Goal: Task Accomplishment & Management: Manage account settings

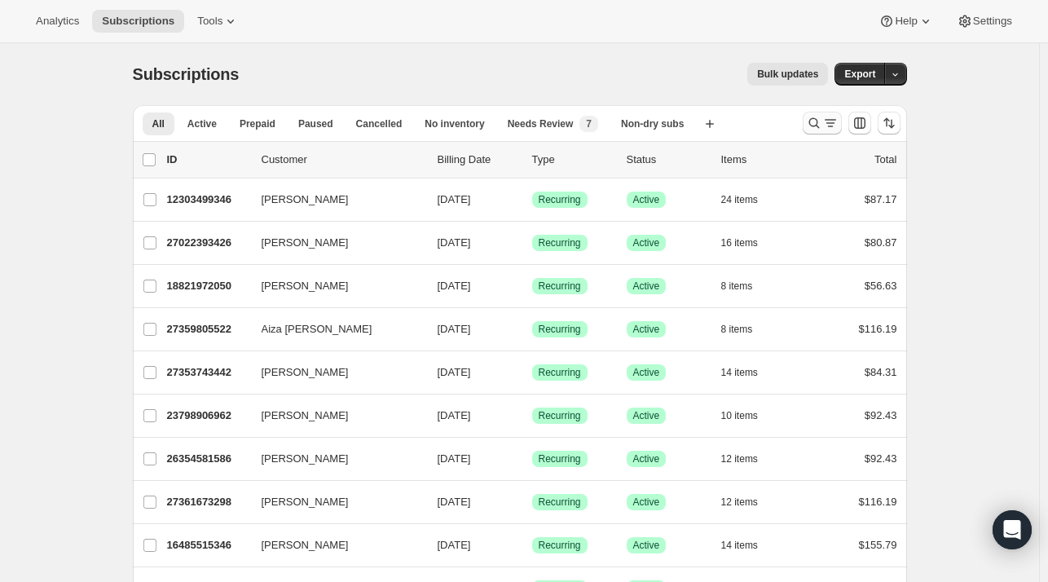
click at [829, 115] on icon "Search and filter results" at bounding box center [830, 123] width 16 height 16
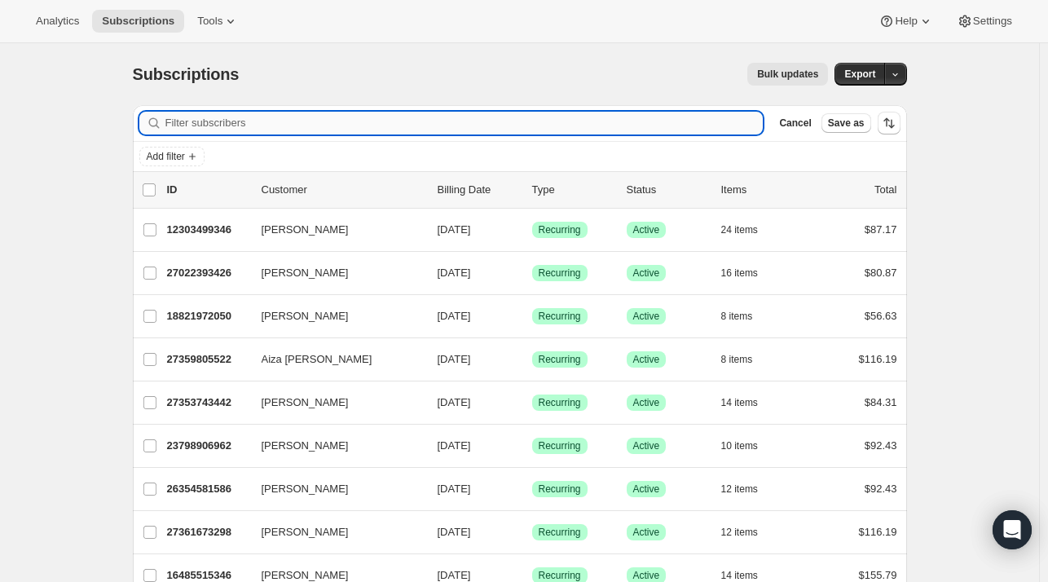
click at [347, 118] on input "Filter subscribers" at bounding box center [464, 123] width 598 height 23
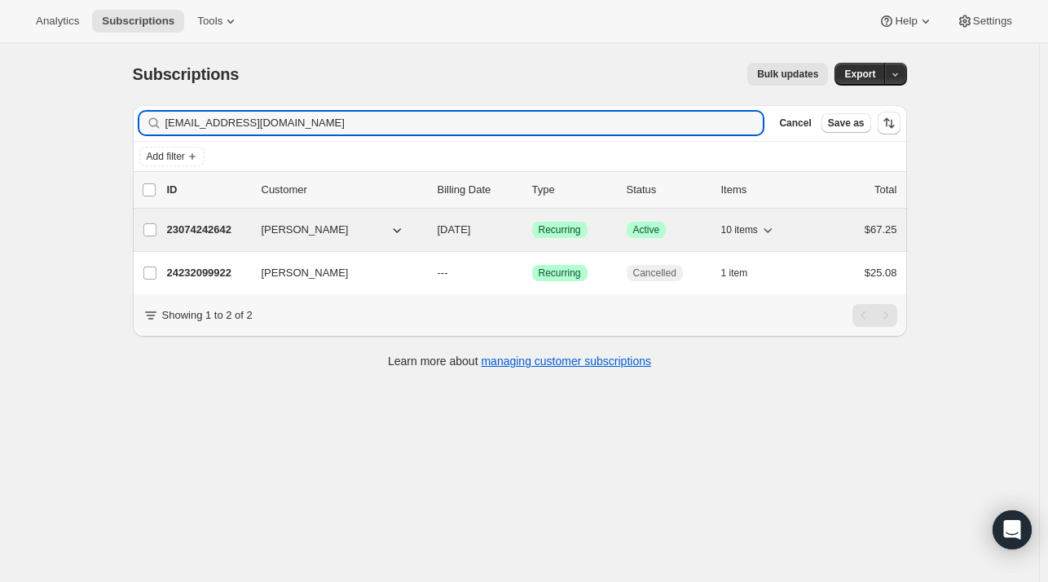
type input "[EMAIL_ADDRESS][DOMAIN_NAME]"
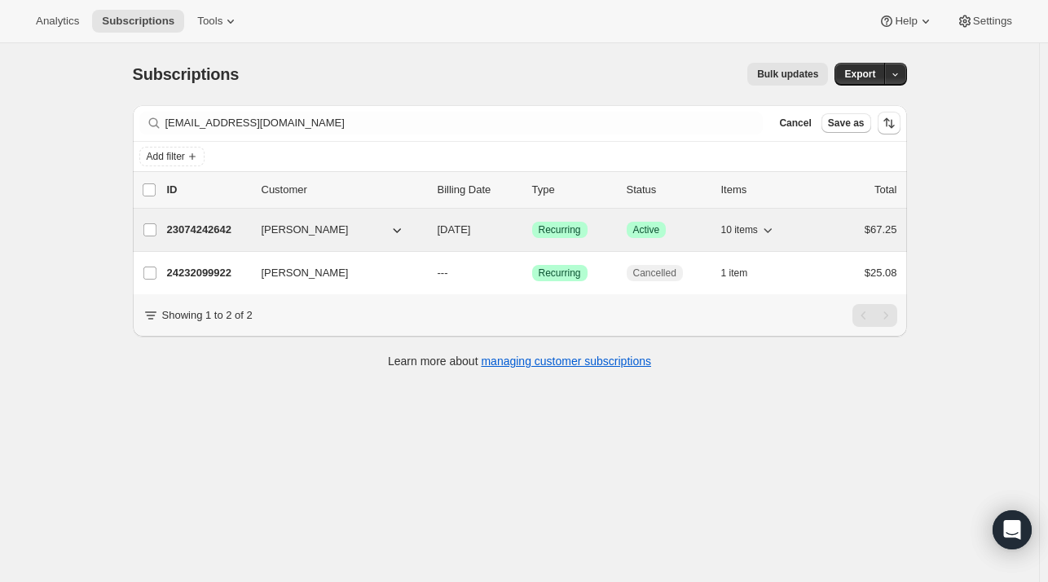
click at [258, 223] on div "23074242642 [PERSON_NAME] [DATE] Success Recurring Success Active 10 items $67.…" at bounding box center [532, 229] width 730 height 23
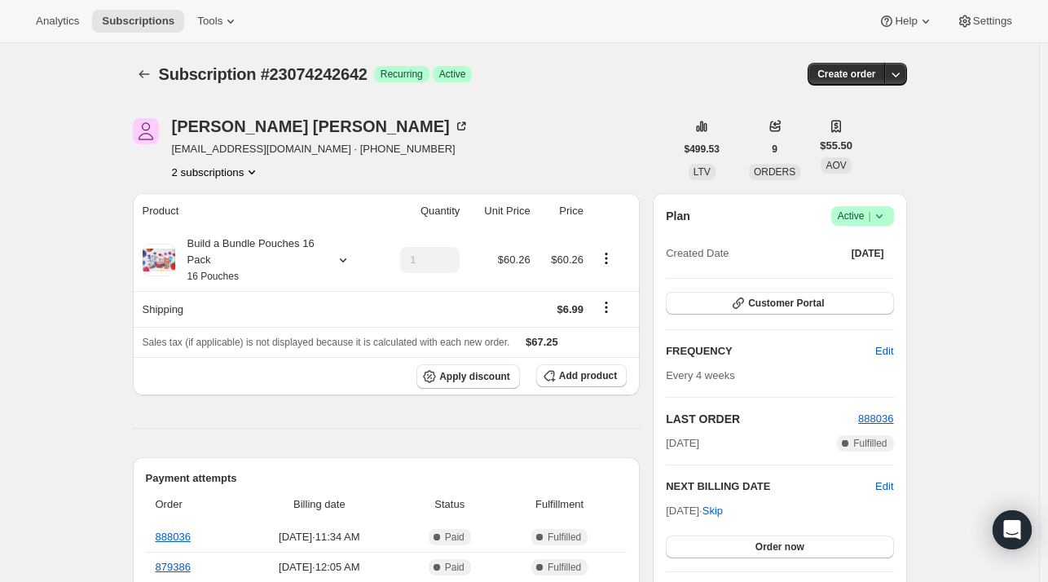
click at [244, 167] on button "2 subscriptions" at bounding box center [216, 172] width 89 height 16
click at [251, 224] on span "24232099922" at bounding box center [220, 230] width 113 height 16
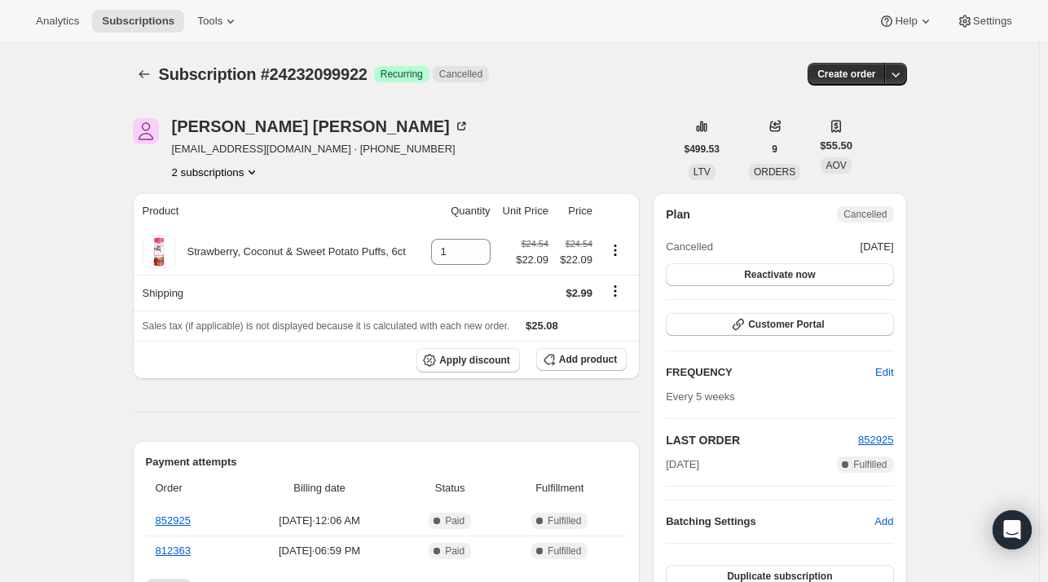
click at [247, 167] on icon "Product actions" at bounding box center [252, 172] width 16 height 16
click at [253, 208] on span "23074242642" at bounding box center [220, 202] width 113 height 16
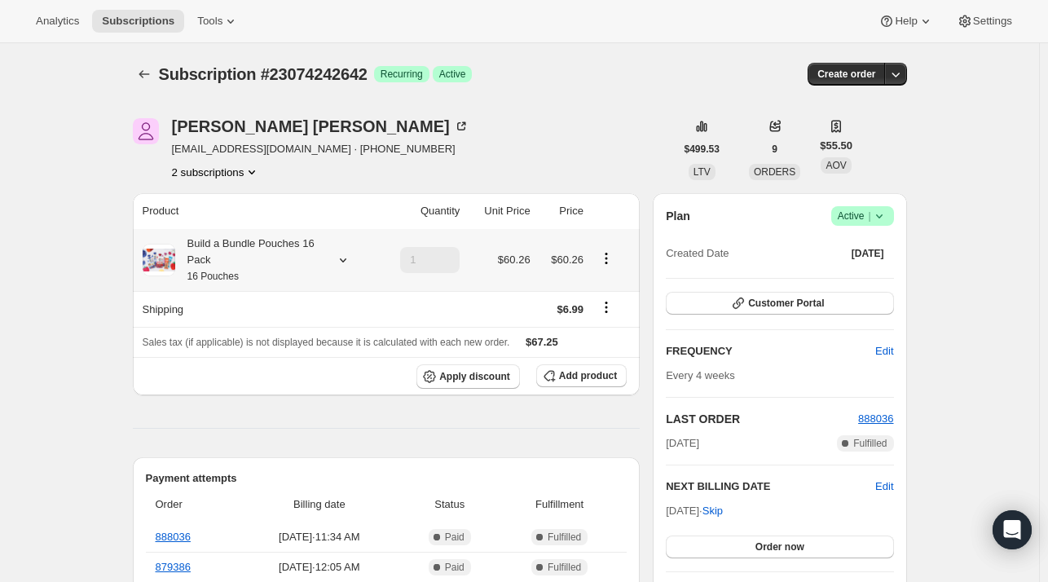
click at [348, 258] on icon at bounding box center [343, 260] width 16 height 16
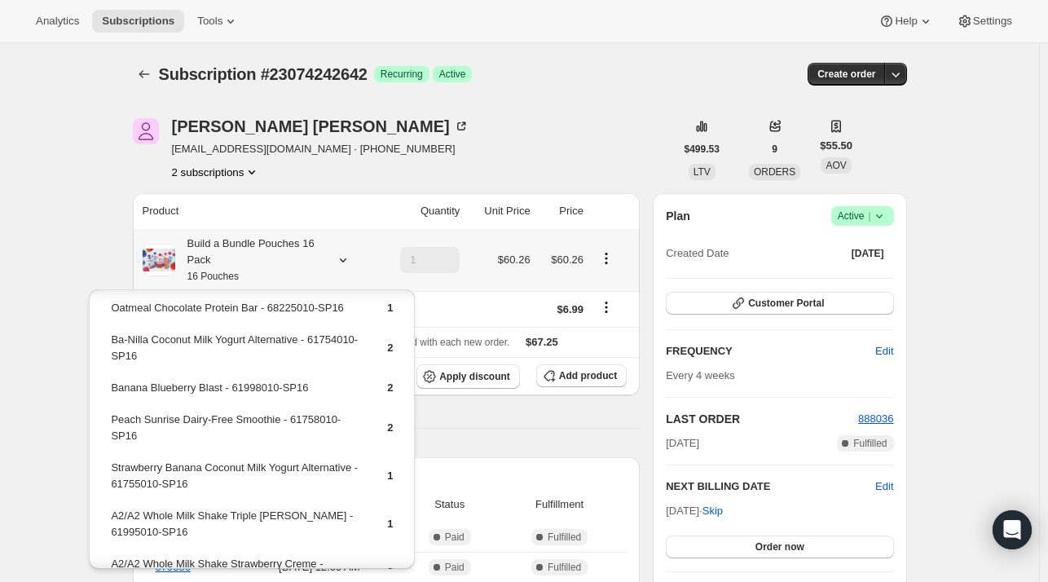
scroll to position [81, 0]
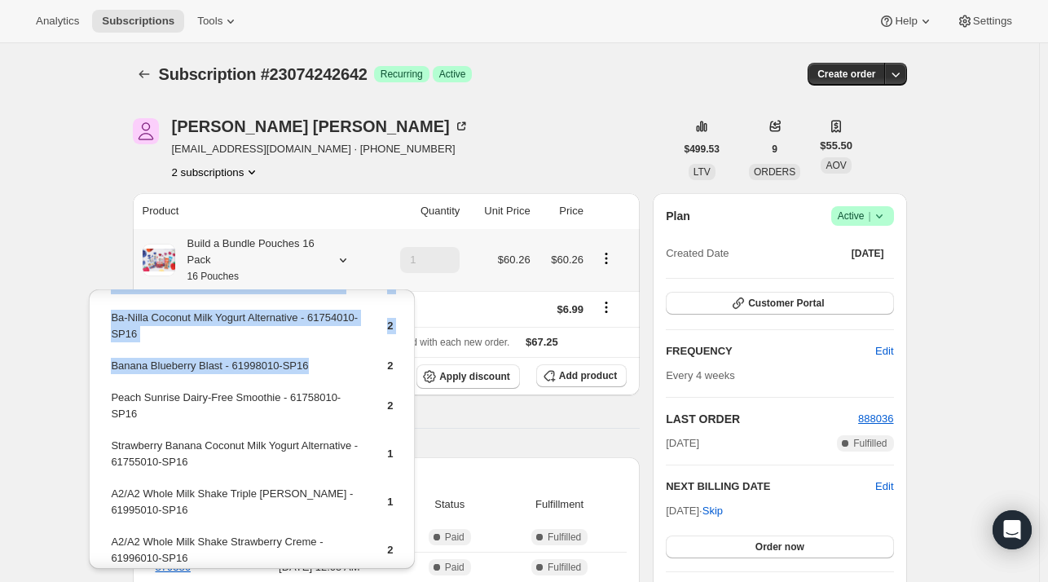
drag, startPoint x: 322, startPoint y: 366, endPoint x: 108, endPoint y: 363, distance: 214.2
click at [108, 363] on table "Strawberry Banana Swirl Dairy-Free Smoothie - 61648010-SP16 2 Oatmeal Chocolate…" at bounding box center [251, 435] width 287 height 417
drag, startPoint x: 109, startPoint y: 363, endPoint x: 232, endPoint y: 323, distance: 129.3
click at [232, 323] on td "Ba-Nilla Coconut Milk Yogurt Alternative - 61754010-SP16" at bounding box center [234, 332] width 249 height 46
click at [282, 357] on td "Banana Blueberry Blast - 61998010-SP16" at bounding box center [234, 372] width 249 height 30
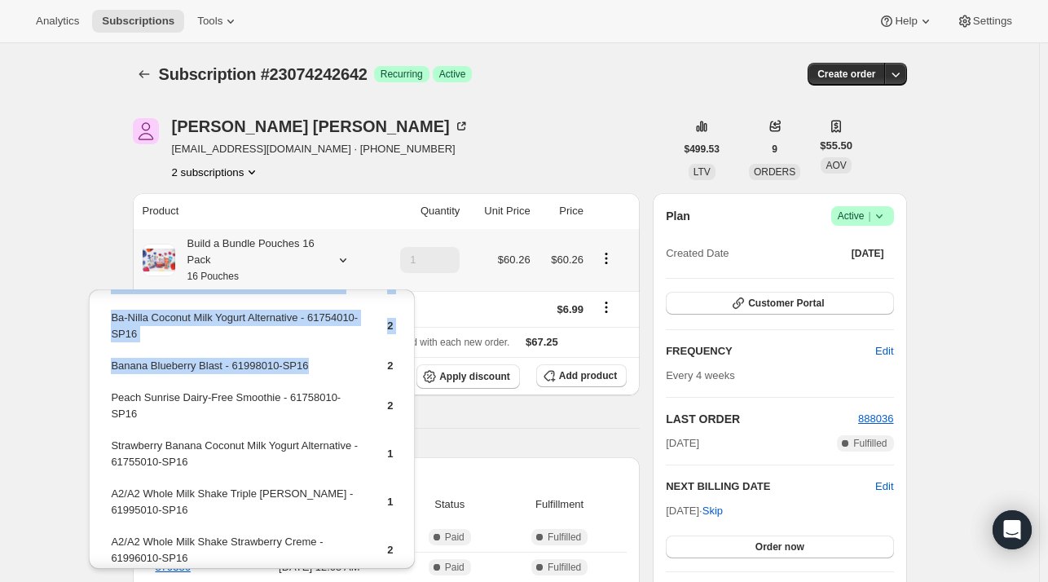
drag, startPoint x: 323, startPoint y: 366, endPoint x: 137, endPoint y: 366, distance: 186.5
click at [106, 366] on div "Strawberry Banana Swirl Dairy-Free Smoothie - 61648010-SP16 2 Oatmeal Chocolate…" at bounding box center [252, 452] width 326 height 488
click at [253, 342] on td "Ba-Nilla Coconut Milk Yogurt Alternative - 61754010-SP16" at bounding box center [234, 332] width 249 height 46
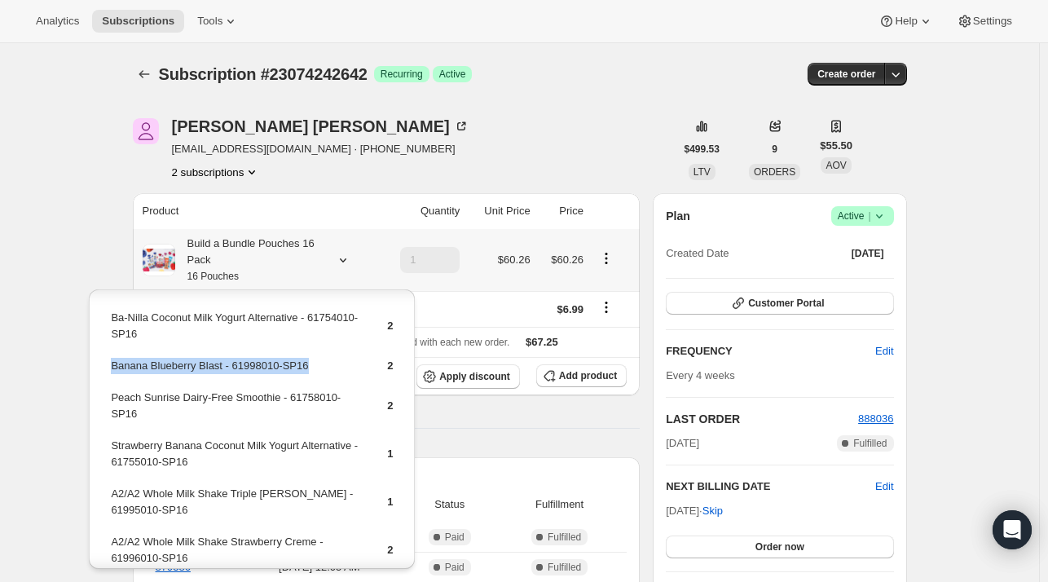
drag, startPoint x: 317, startPoint y: 369, endPoint x: 108, endPoint y: 368, distance: 208.5
click at [108, 368] on table "Strawberry Banana Swirl Dairy-Free Smoothie - 61648010-SP16 2 Oatmeal Chocolate…" at bounding box center [251, 435] width 287 height 417
copy td "Banana Blueberry Blast - 61998010-SP16"
click at [589, 375] on span "Add product" at bounding box center [588, 375] width 58 height 13
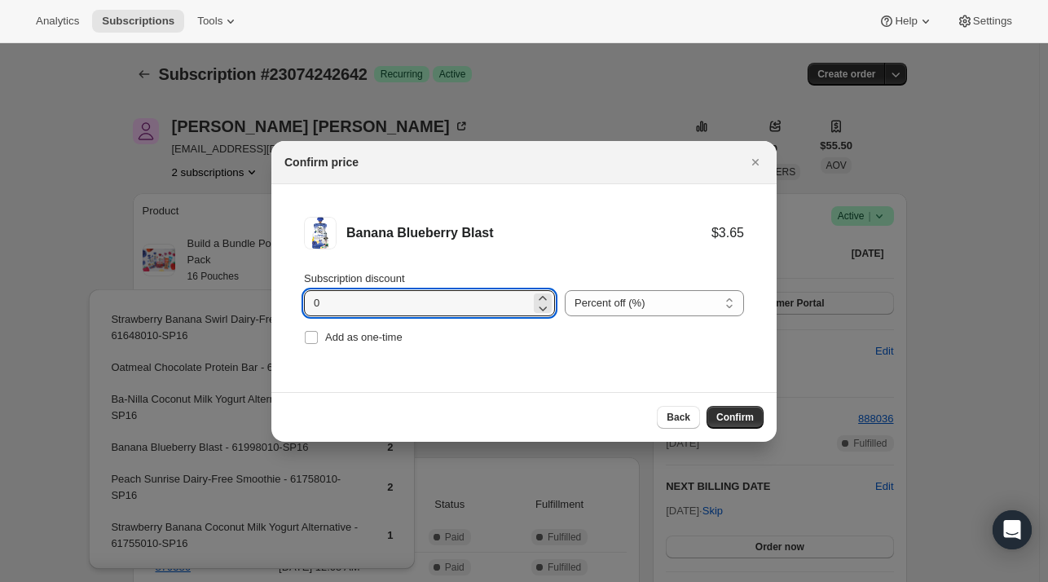
drag, startPoint x: 394, startPoint y: 307, endPoint x: 424, endPoint y: 276, distance: 42.6
click at [397, 303] on input "0" at bounding box center [417, 303] width 226 height 26
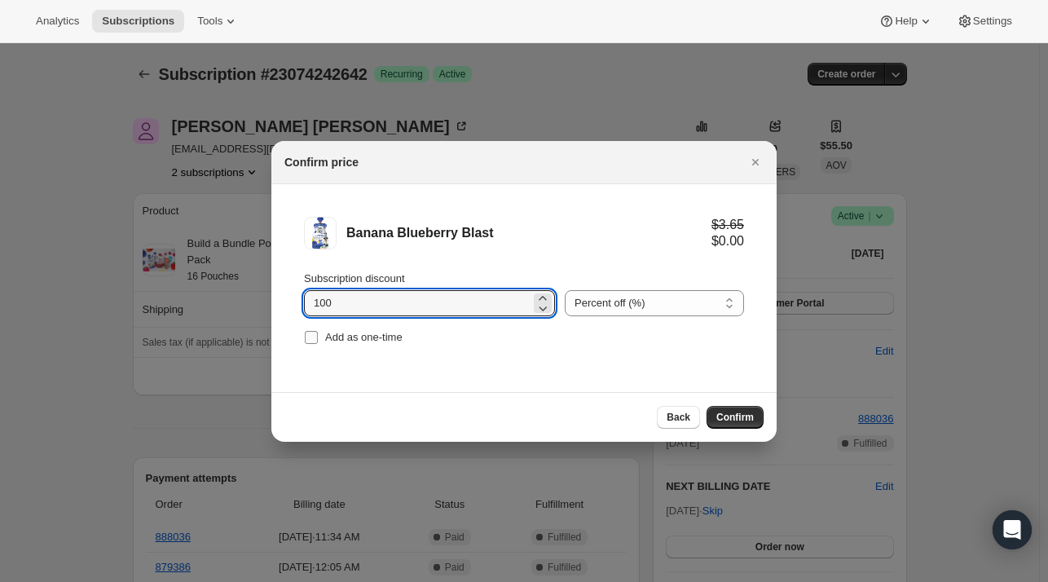
type input "100"
click at [325, 331] on span "Add as one-time" at bounding box center [363, 337] width 77 height 12
click at [318, 331] on input "Add as one-time" at bounding box center [311, 337] width 13 height 13
checkbox input "true"
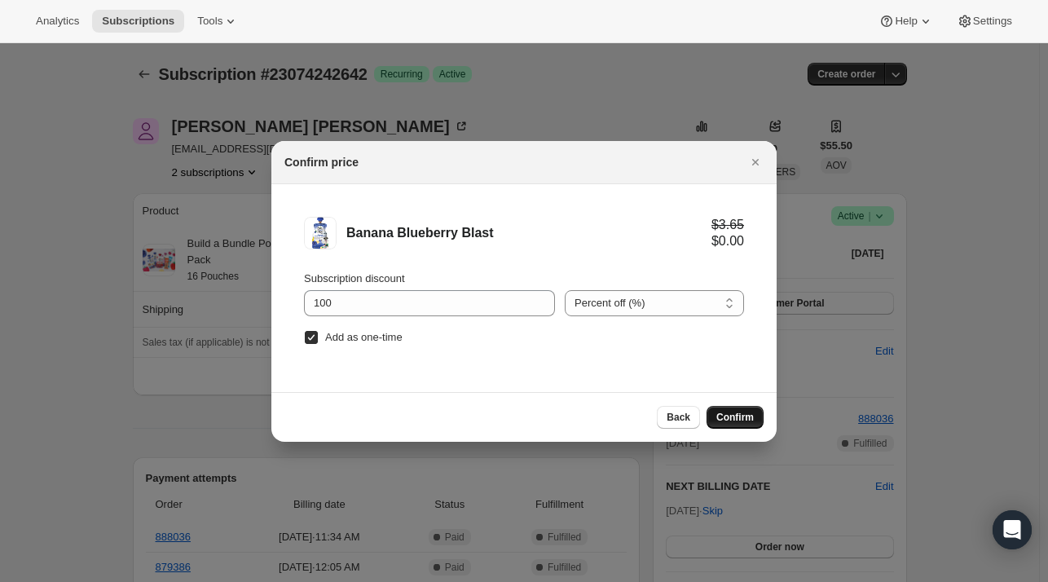
click at [745, 418] on span "Confirm" at bounding box center [734, 417] width 37 height 13
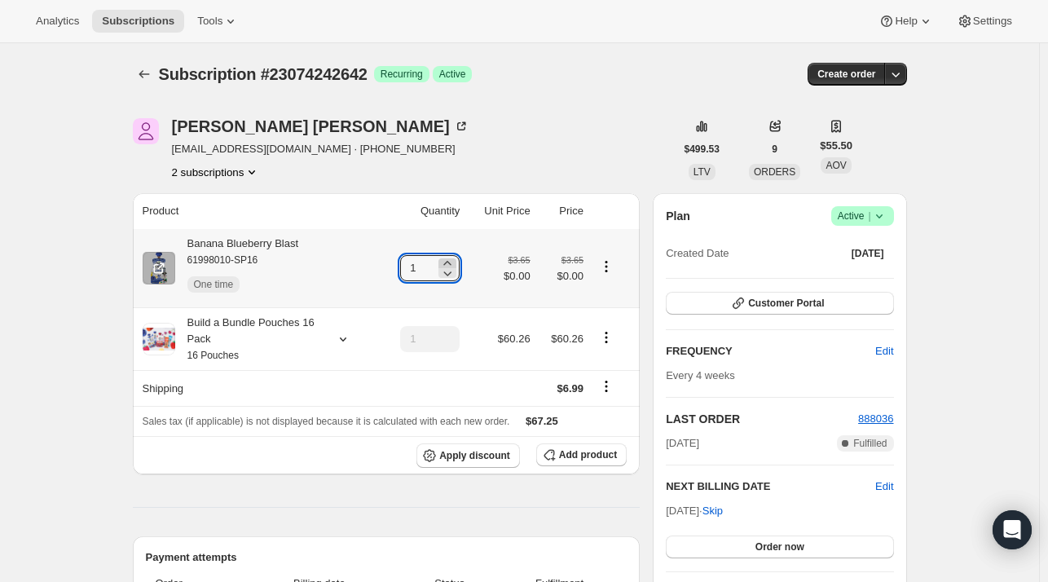
click at [451, 261] on icon at bounding box center [447, 263] width 16 height 16
click at [451, 261] on icon at bounding box center [447, 263] width 7 height 4
type input "4"
click at [484, 150] on div "[PERSON_NAME] [EMAIL_ADDRESS][DOMAIN_NAME] · [PHONE_NUMBER] 2 subscriptions" at bounding box center [404, 149] width 542 height 62
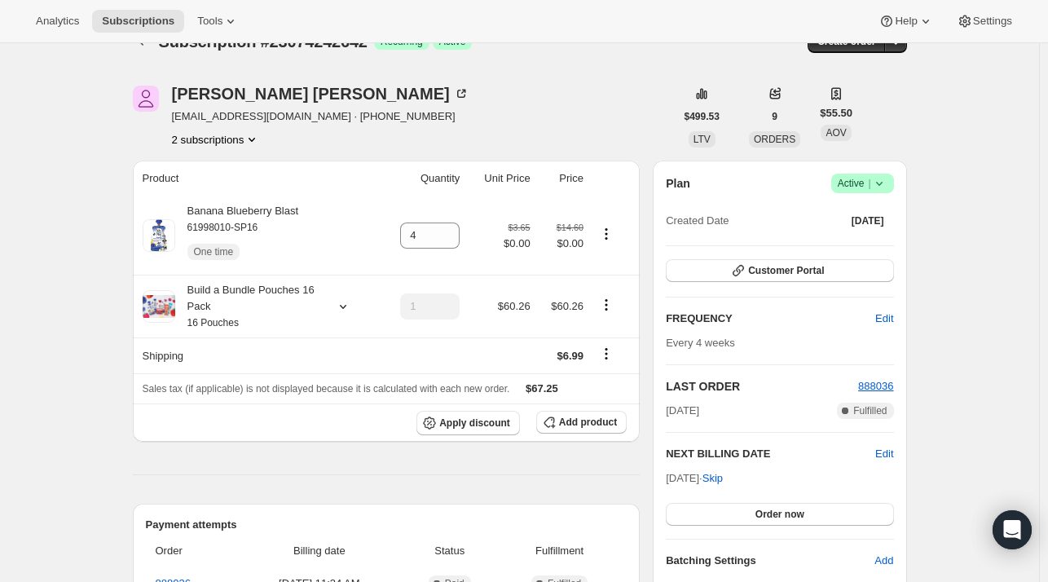
scroll to position [0, 0]
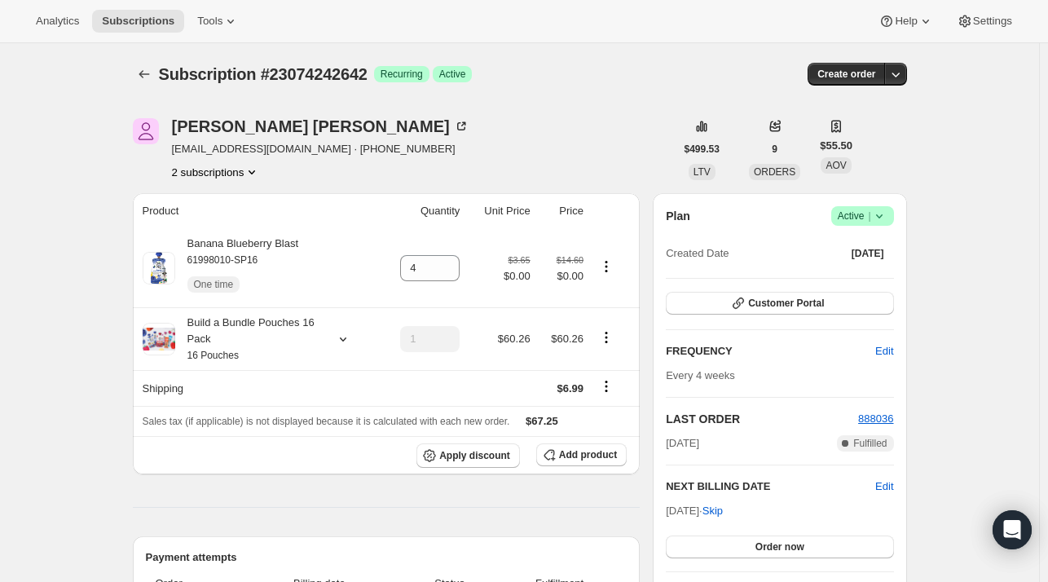
click at [238, 174] on button "2 subscriptions" at bounding box center [216, 172] width 89 height 16
click at [222, 229] on span "24232099922" at bounding box center [196, 229] width 65 height 12
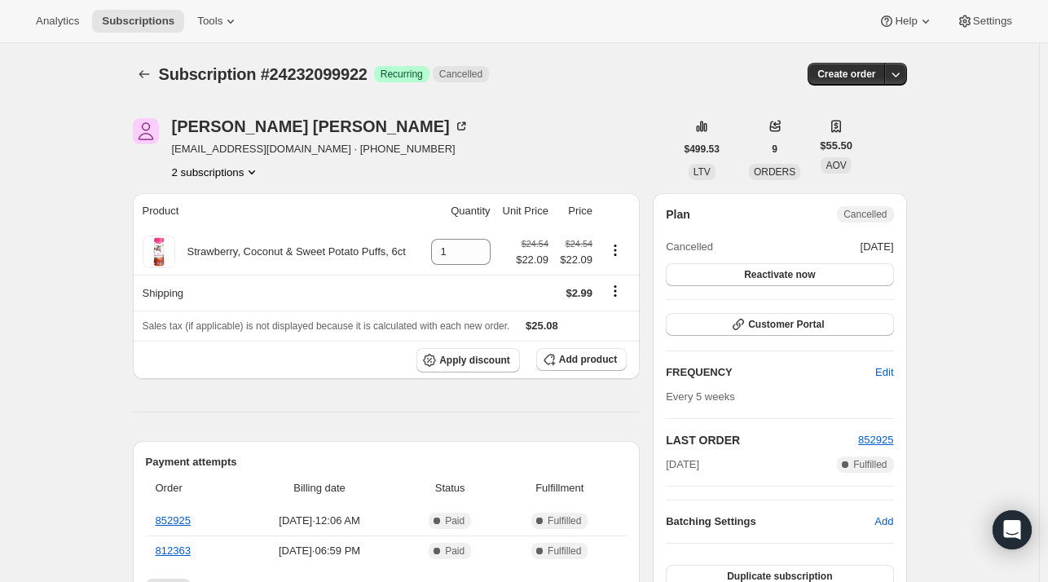
click at [233, 175] on button "2 subscriptions" at bounding box center [216, 172] width 89 height 16
